Goal: Information Seeking & Learning: Learn about a topic

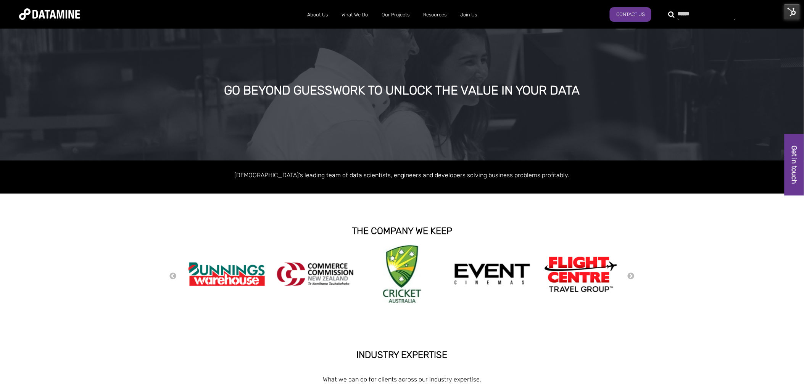
click at [673, 15] on div at bounding box center [702, 14] width 58 height 12
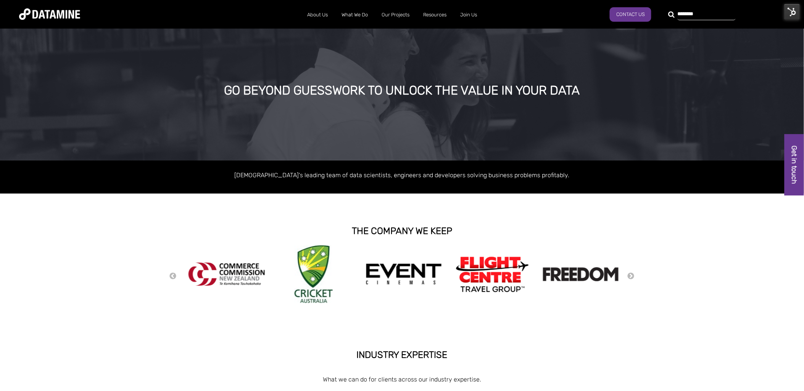
type input "********"
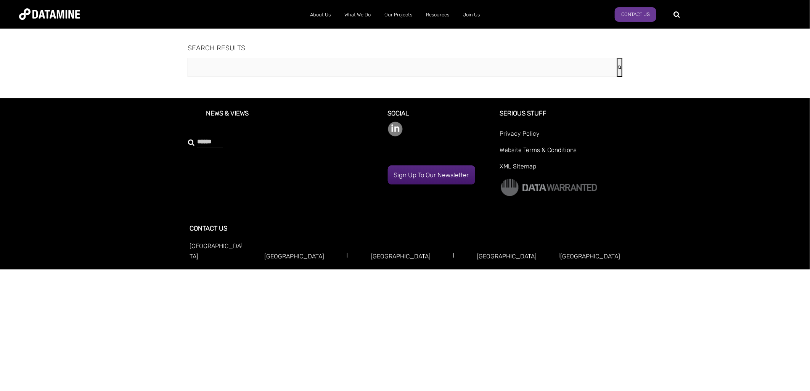
type input "********"
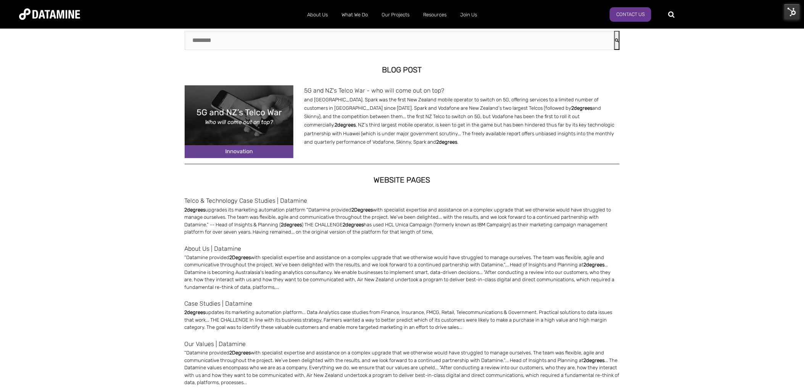
scroll to position [27, 0]
click at [261, 200] on link "Telco & Technology Case Studies | Datamine" at bounding box center [402, 200] width 435 height 10
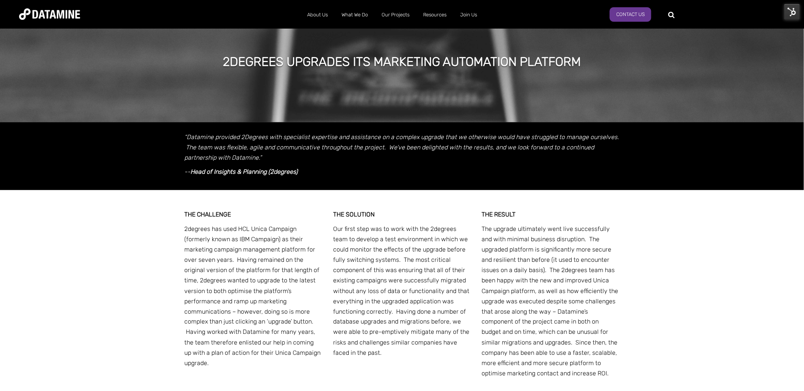
scroll to position [203, 0]
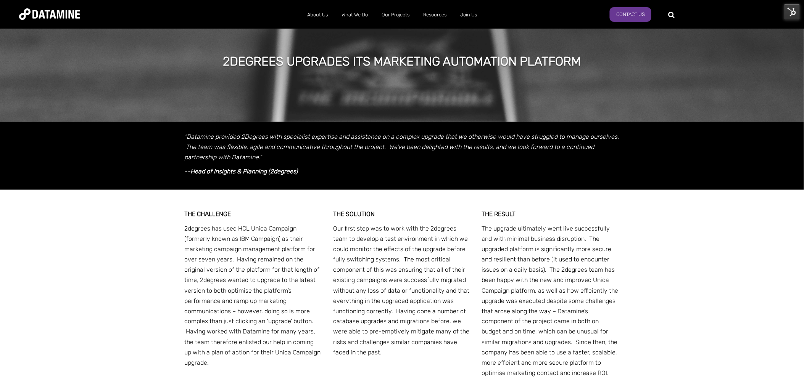
drag, startPoint x: 665, startPoint y: 248, endPoint x: 621, endPoint y: 248, distance: 44.6
click at [621, 248] on div "THE CHALLENGE 2degrees has used HCL Unica Campaign (formerly known as IBM Campa…" at bounding box center [402, 302] width 446 height 224
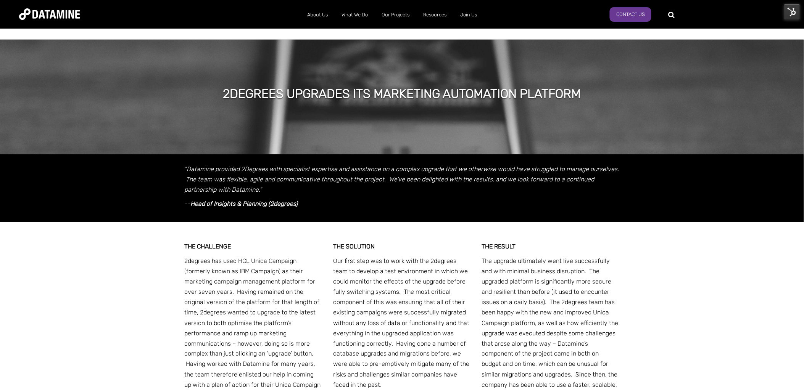
scroll to position [170, 0]
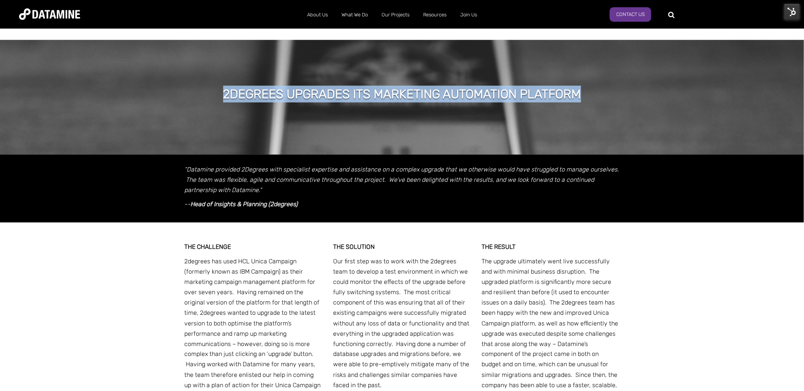
drag, startPoint x: 589, startPoint y: 85, endPoint x: 223, endPoint y: 81, distance: 365.5
click at [223, 86] on div "2degrees upgrades its marketing automation platform" at bounding box center [402, 95] width 381 height 19
drag, startPoint x: 223, startPoint y: 81, endPoint x: 311, endPoint y: 84, distance: 88.2
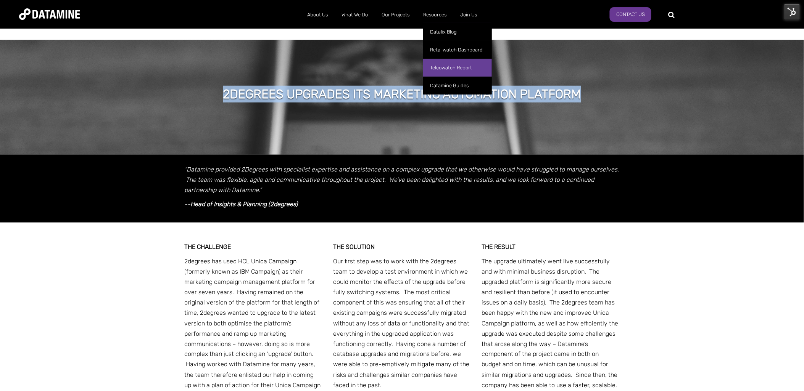
click at [443, 70] on link "Telcowatch Report" at bounding box center [457, 68] width 69 height 18
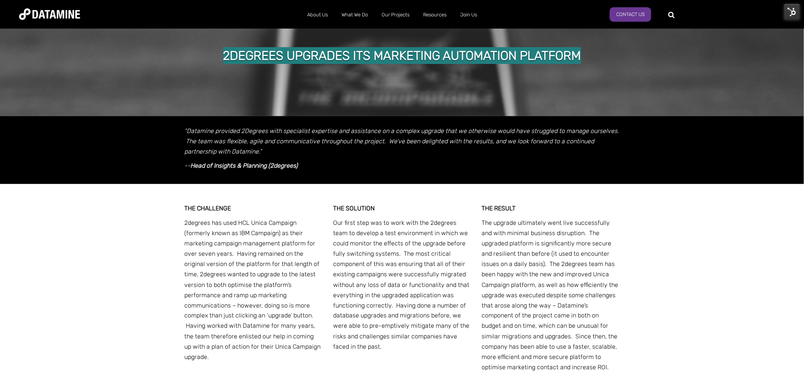
scroll to position [209, 0]
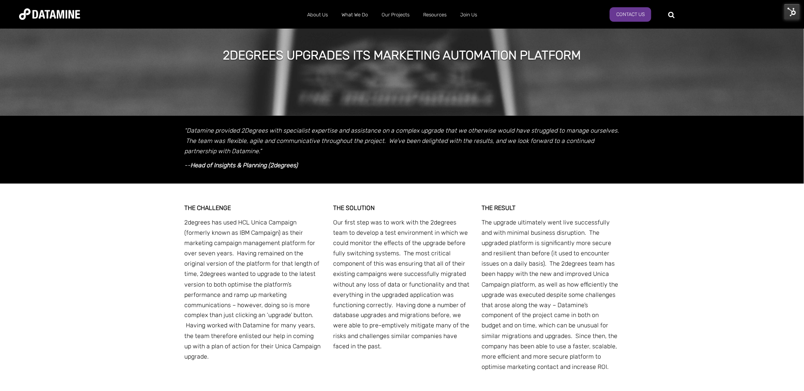
click at [683, 233] on div "THE CHALLENGE 2degrees has used HCL Unica Campaign (formerly known as IBM Campa…" at bounding box center [402, 296] width 804 height 224
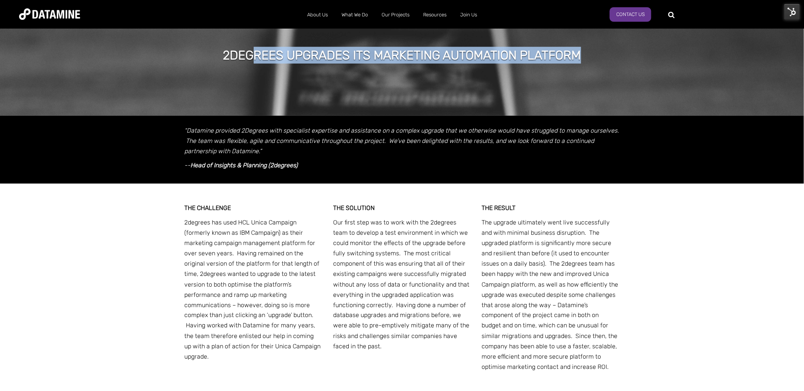
drag, startPoint x: 592, startPoint y: 47, endPoint x: 254, endPoint y: 56, distance: 338.9
click at [254, 56] on div "2degrees upgrades its marketing automation platform" at bounding box center [402, 58] width 804 height 114
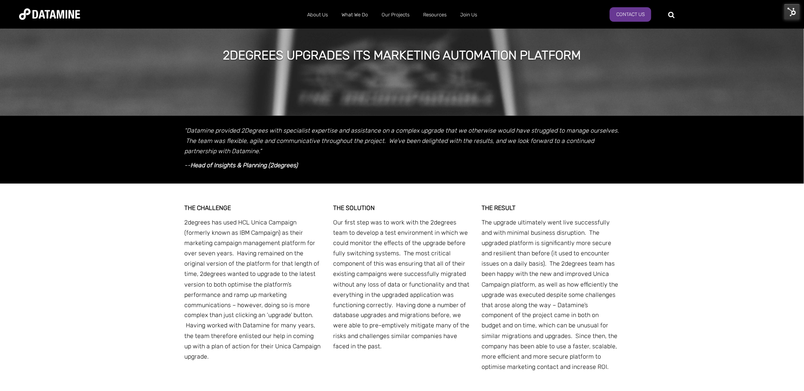
drag, startPoint x: 254, startPoint y: 56, endPoint x: 203, endPoint y: 62, distance: 51.1
click at [203, 62] on div "2degrees upgrades its marketing automation platform" at bounding box center [402, 58] width 804 height 114
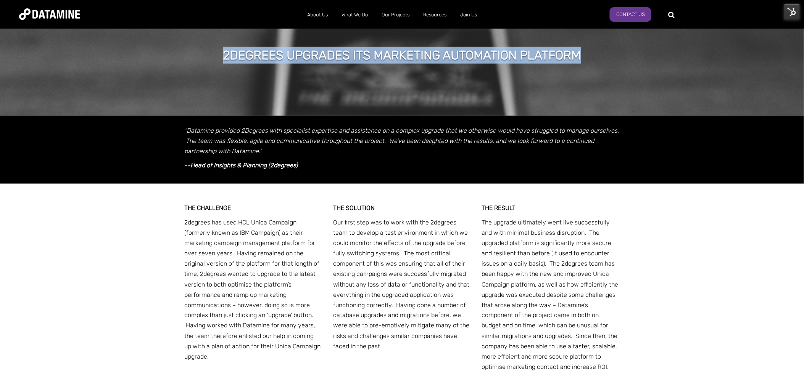
drag, startPoint x: 219, startPoint y: 43, endPoint x: 654, endPoint y: 47, distance: 434.9
click at [654, 47] on div "2degrees upgrades its marketing automation platform" at bounding box center [402, 58] width 804 height 114
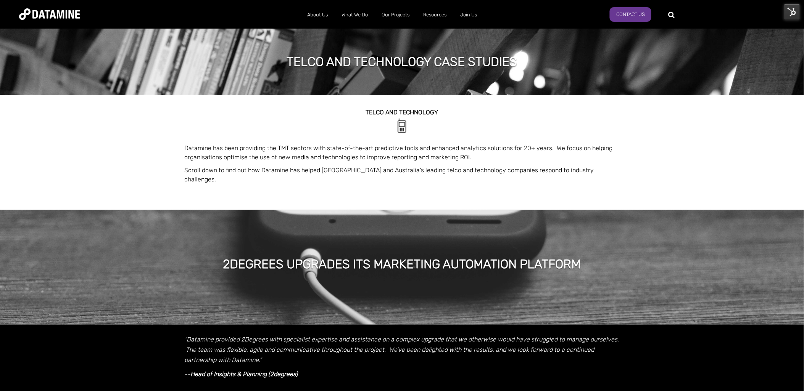
scroll to position [52, 0]
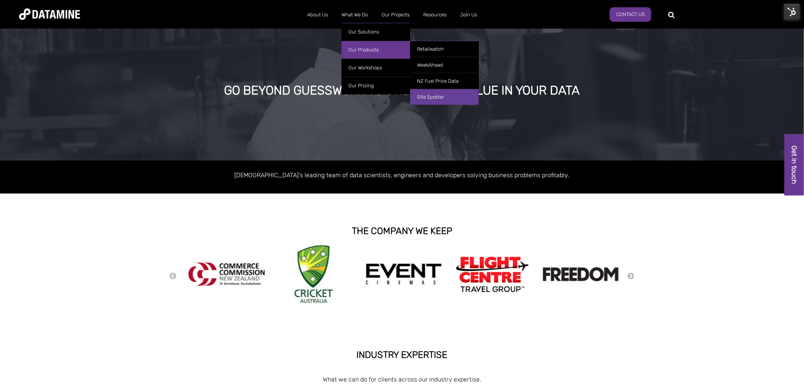
click at [439, 98] on link "Site Spotter" at bounding box center [444, 97] width 69 height 16
